Goal: Information Seeking & Learning: Compare options

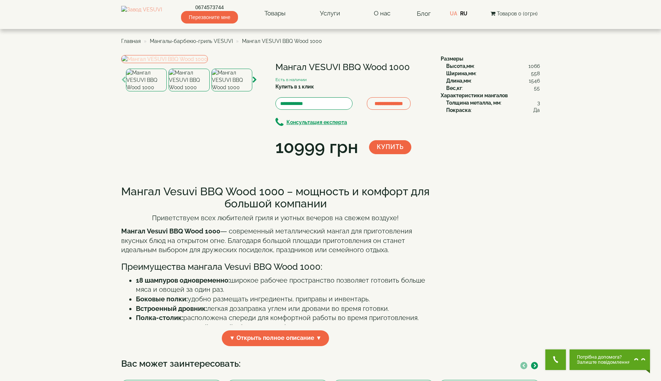
click at [208, 63] on img at bounding box center [164, 59] width 87 height 8
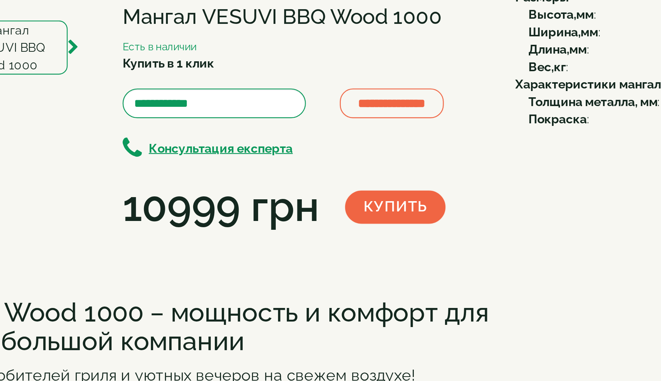
click at [439, 45] on div "× Мангал VESUVI BBQ Wood 1000 1 of 11 Loading..." at bounding box center [330, 22] width 661 height 45
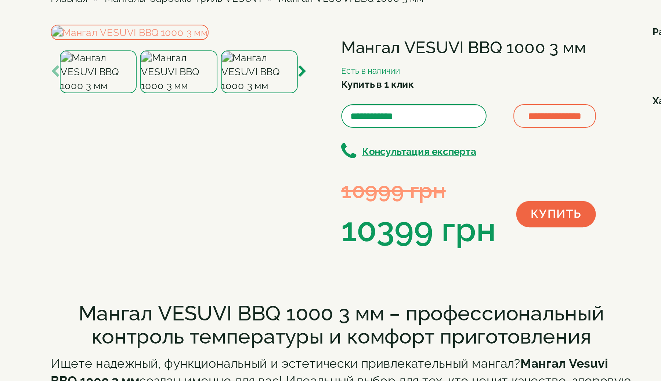
click at [238, 91] on img at bounding box center [232, 80] width 41 height 23
click at [256, 83] on icon "button" at bounding box center [254, 80] width 5 height 7
click at [231, 91] on img at bounding box center [232, 80] width 41 height 23
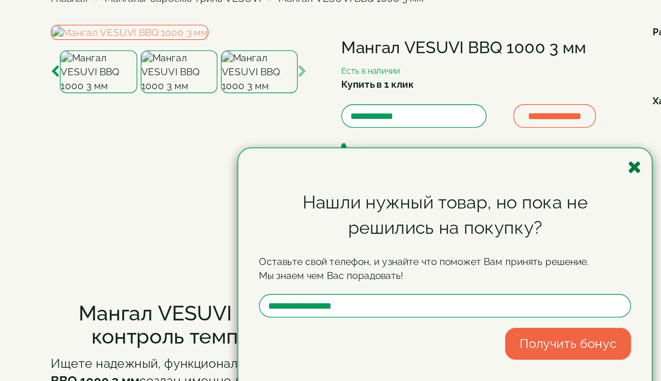
click at [433, 131] on icon "button" at bounding box center [431, 130] width 7 height 9
